Goal: Use online tool/utility

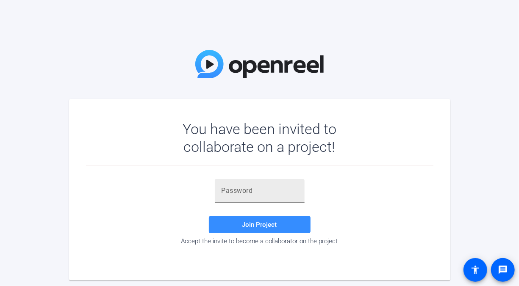
click at [298, 191] on div at bounding box center [260, 191] width 90 height 24
paste input "3S]0^,"
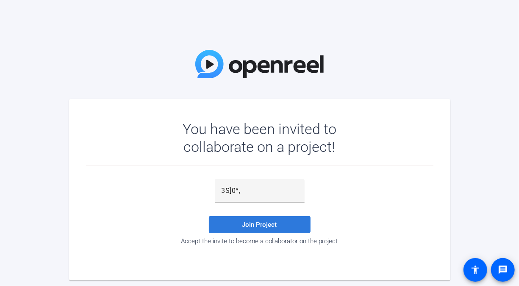
click at [256, 232] on span at bounding box center [260, 225] width 102 height 20
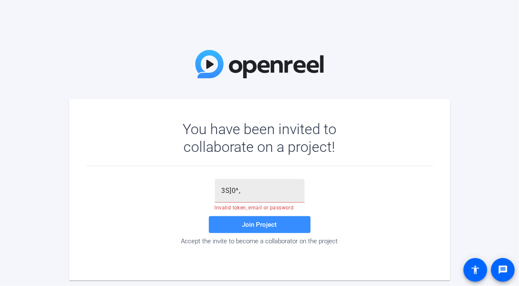
click at [241, 189] on input "3S]0^," at bounding box center [259, 191] width 76 height 10
type input "3S]0^,"
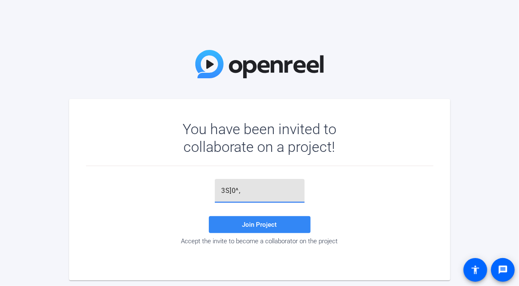
click at [240, 224] on span at bounding box center [260, 225] width 102 height 20
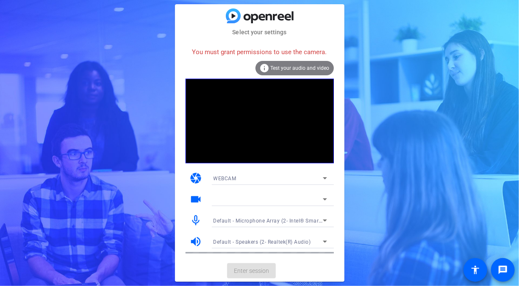
click at [284, 69] on span "Test your audio and video" at bounding box center [300, 68] width 59 height 6
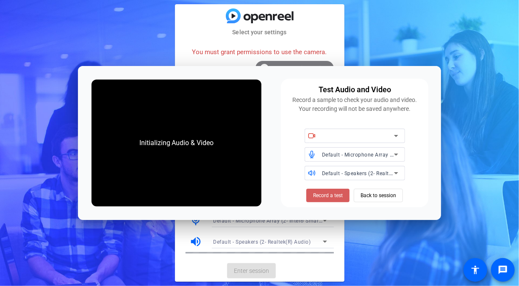
drag, startPoint x: 345, startPoint y: 195, endPoint x: 353, endPoint y: 186, distance: 12.0
click at [345, 195] on span at bounding box center [327, 195] width 43 height 20
click at [399, 133] on icon at bounding box center [396, 136] width 10 height 10
click at [380, 156] on span "Default - Microphone Array (2- Intel® Smart Sound Technology for Digital Microp…" at bounding box center [430, 154] width 216 height 7
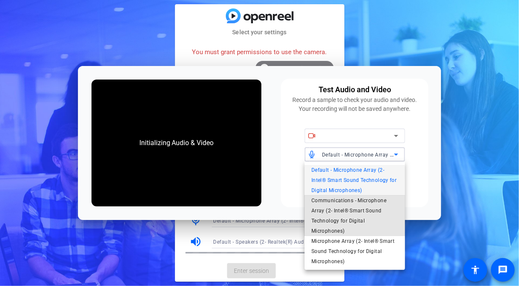
click at [349, 200] on span "Communications - Microphone Array (2- Intel® Smart Sound Technology for Digital…" at bounding box center [354, 216] width 87 height 41
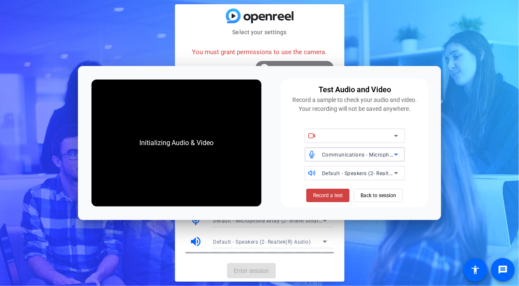
click at [344, 178] on div "Default - Speakers (2- Realtek(R) Audio)" at bounding box center [358, 173] width 72 height 11
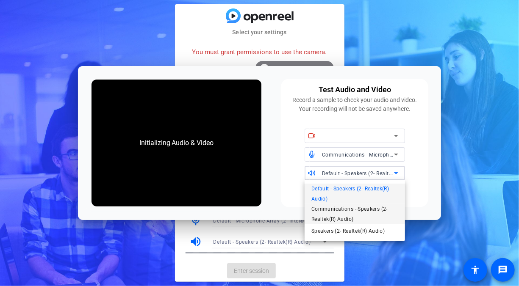
click at [340, 211] on span "Communications - Speakers (2- Realtek(R) Audio)" at bounding box center [354, 214] width 87 height 20
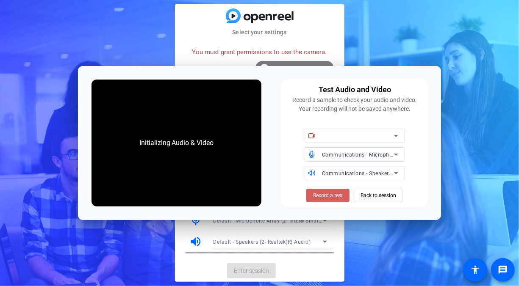
click at [329, 198] on span "Record a test" at bounding box center [328, 196] width 30 height 8
click at [202, 136] on div "Initializing Audio & Video" at bounding box center [176, 143] width 91 height 27
click at [386, 200] on span "Back to session" at bounding box center [378, 196] width 36 height 16
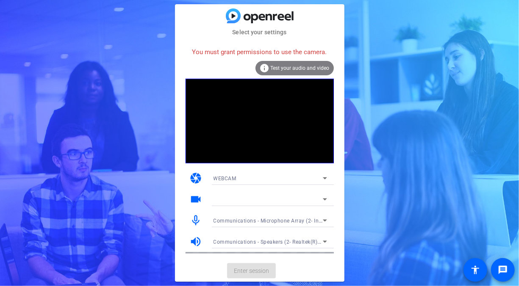
click at [232, 192] on div at bounding box center [270, 189] width 127 height 9
click at [235, 198] on div at bounding box center [267, 199] width 109 height 10
click at [259, 275] on mat-card-actions "Enter session" at bounding box center [259, 271] width 169 height 22
click at [302, 69] on span "Test your audio and video" at bounding box center [300, 68] width 59 height 6
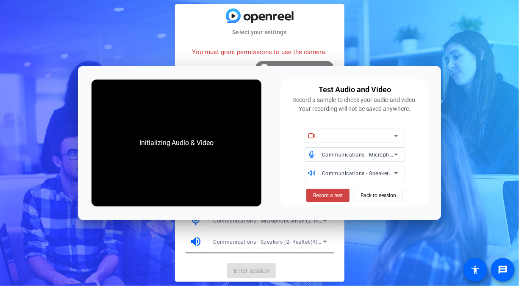
click at [272, 48] on div "You must grant permissions to use the camera." at bounding box center [259, 52] width 148 height 18
click at [359, 136] on div at bounding box center [358, 136] width 72 height 10
click at [343, 194] on span "Record a test" at bounding box center [328, 196] width 30 height 8
click at [370, 198] on span "Back to session" at bounding box center [378, 196] width 36 height 16
